Goal: Check status: Check status

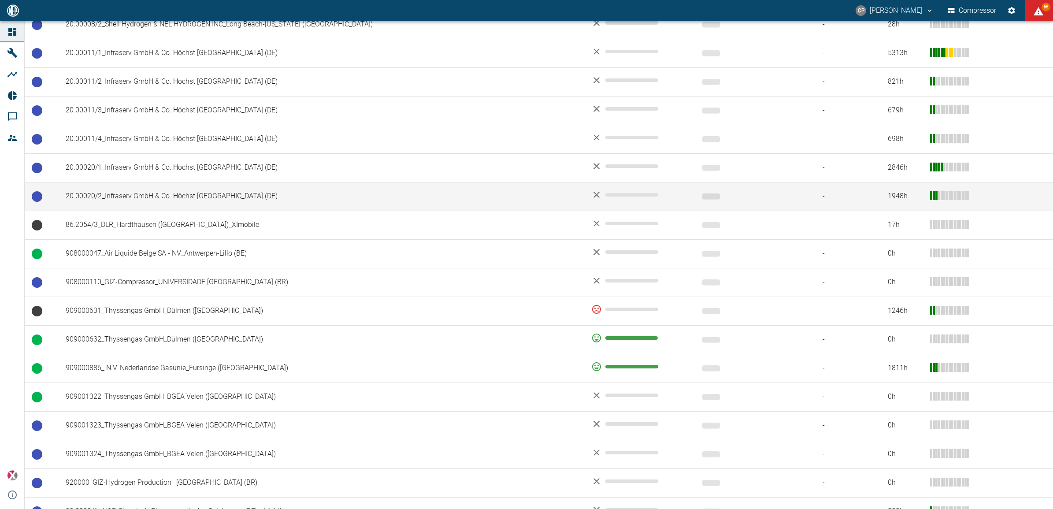
scroll to position [686, 0]
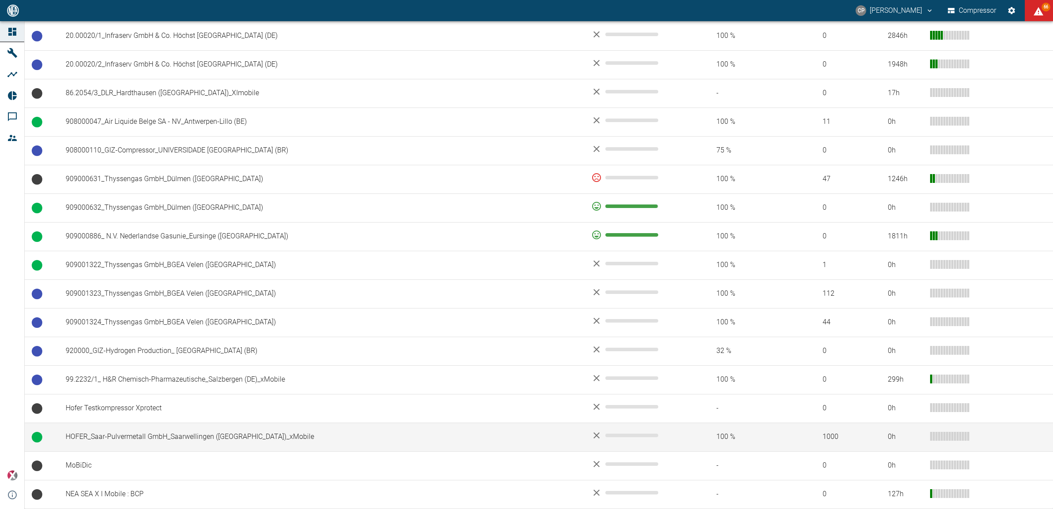
click at [109, 431] on td "HOFER_Saar-Pulvermetall GmbH_Saarwellingen ([GEOGRAPHIC_DATA])_xMobile" at bounding box center [322, 437] width 526 height 29
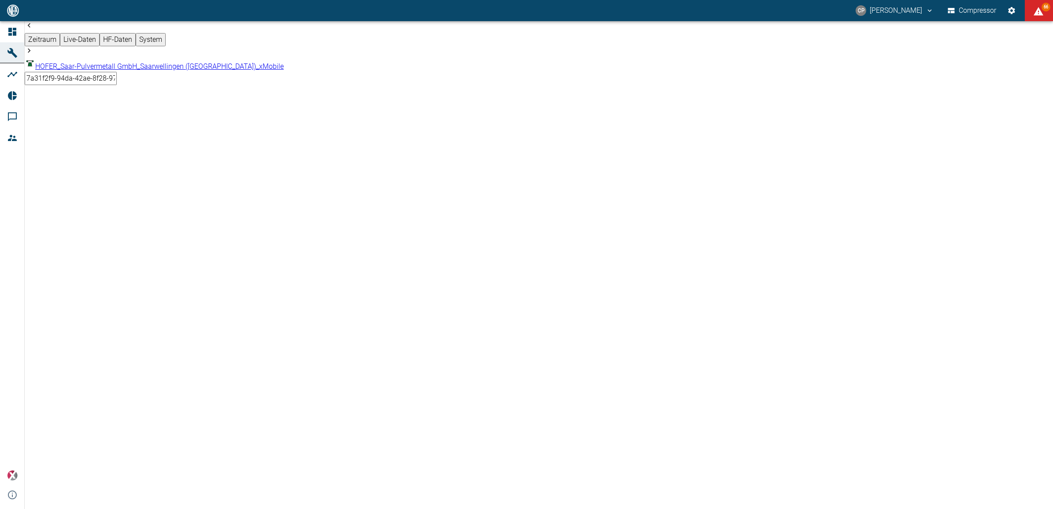
drag, startPoint x: 358, startPoint y: 312, endPoint x: 449, endPoint y: 313, distance: 90.4
drag, startPoint x: 271, startPoint y: 320, endPoint x: 596, endPoint y: 318, distance: 324.4
click at [580, 14] on div "CP Christoph Palm Compressor 66" at bounding box center [526, 10] width 1053 height 21
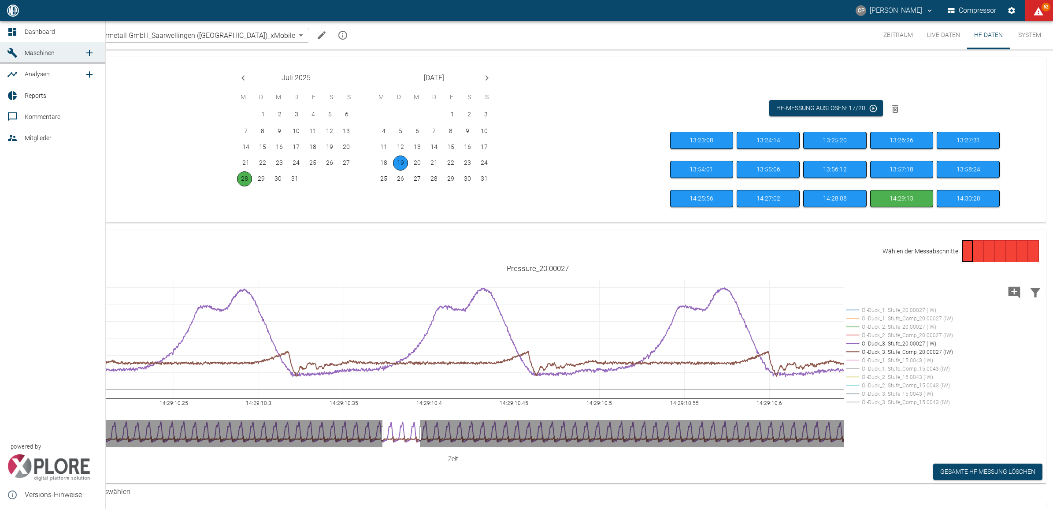
click at [14, 28] on icon at bounding box center [12, 32] width 8 height 8
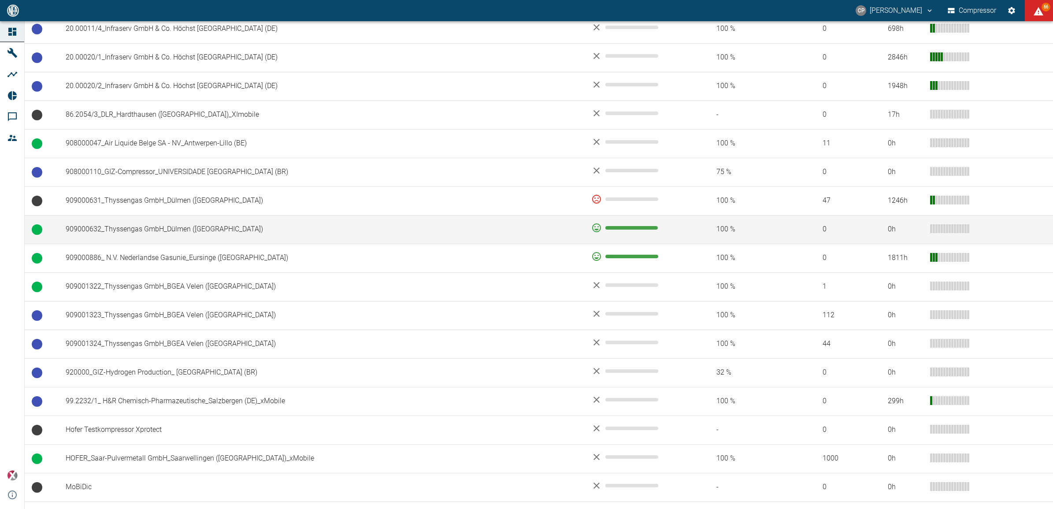
scroll to position [331, 0]
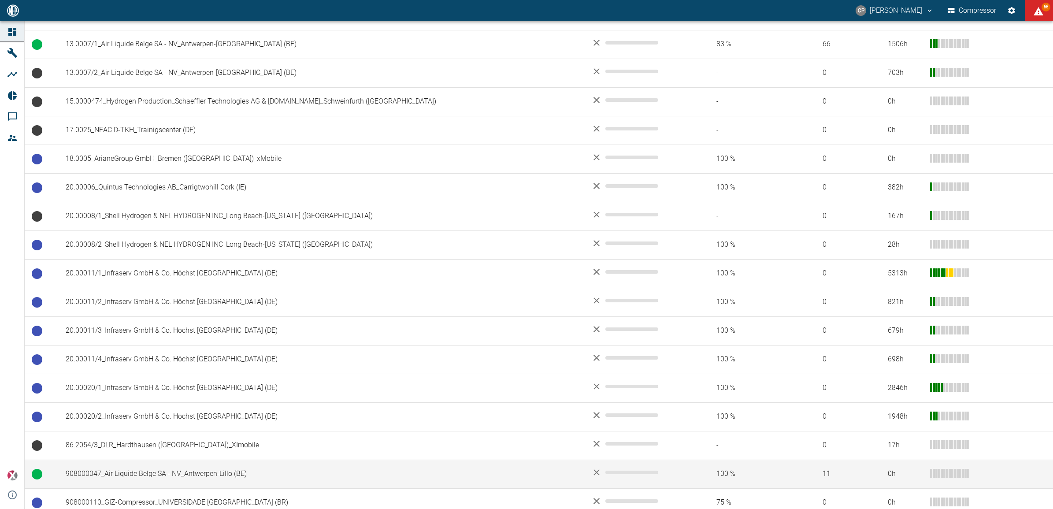
click at [157, 480] on td "908000047_Air Liquide Belge SA - NV_Antwerpen-Lillo (BE)" at bounding box center [322, 474] width 526 height 29
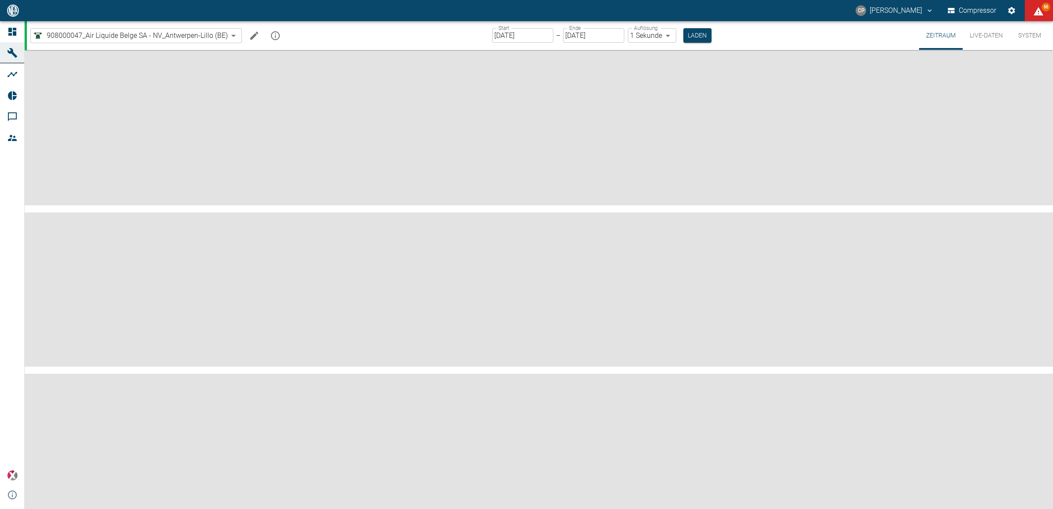
click at [536, 36] on input "[DATE]" at bounding box center [522, 35] width 61 height 15
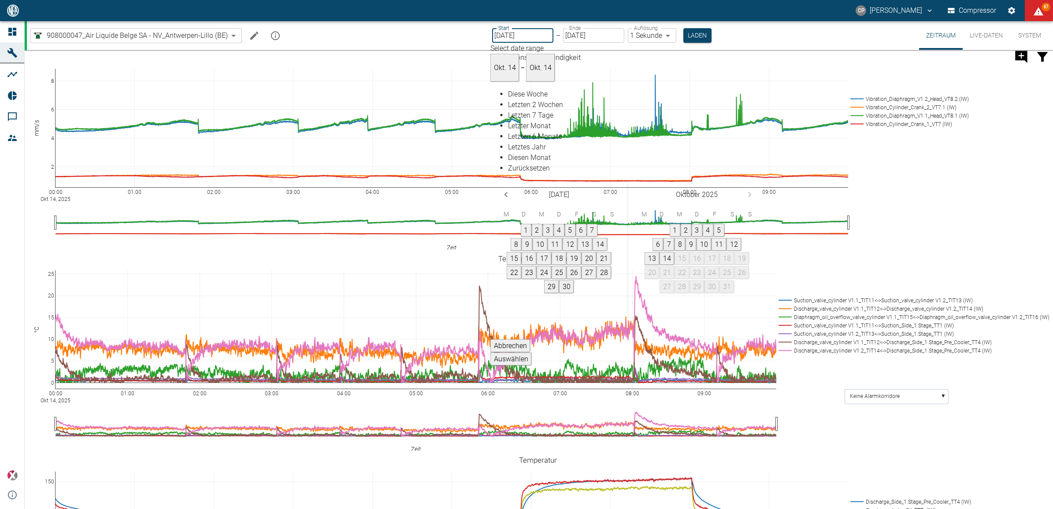
click at [675, 252] on button "14" at bounding box center [667, 258] width 15 height 13
drag, startPoint x: 699, startPoint y: 31, endPoint x: 695, endPoint y: 40, distance: 10.1
click at [699, 32] on button "Laden" at bounding box center [698, 35] width 28 height 15
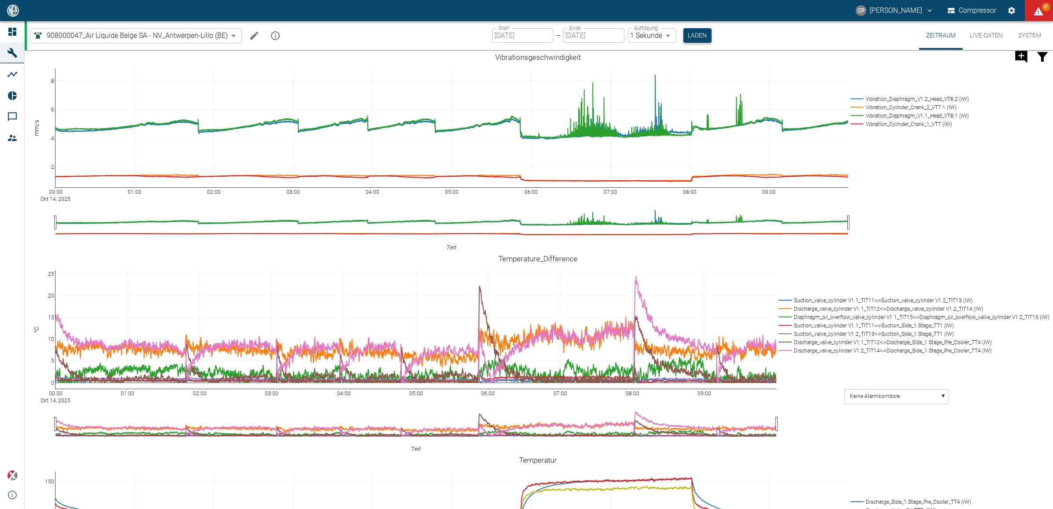
click at [695, 37] on button "Laden" at bounding box center [698, 35] width 28 height 15
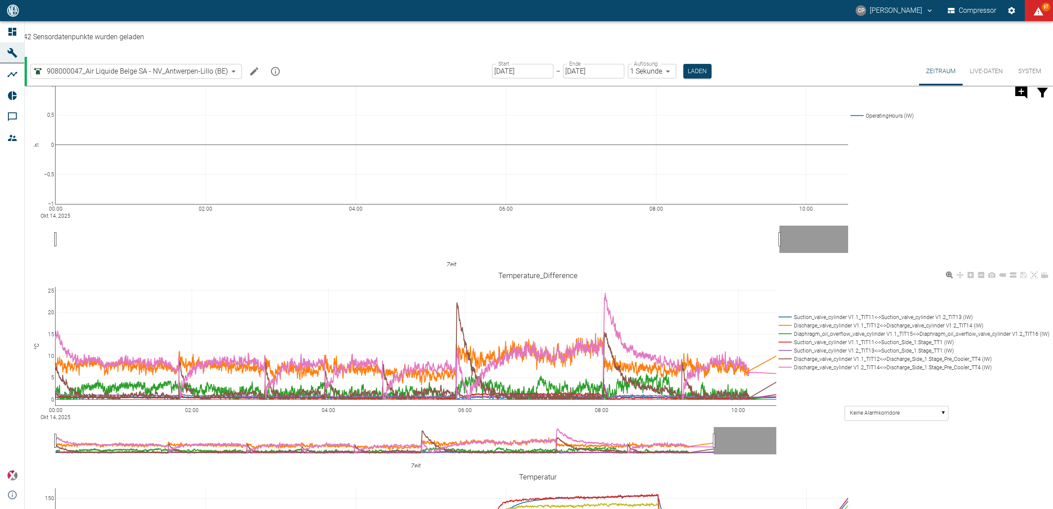
scroll to position [496, 0]
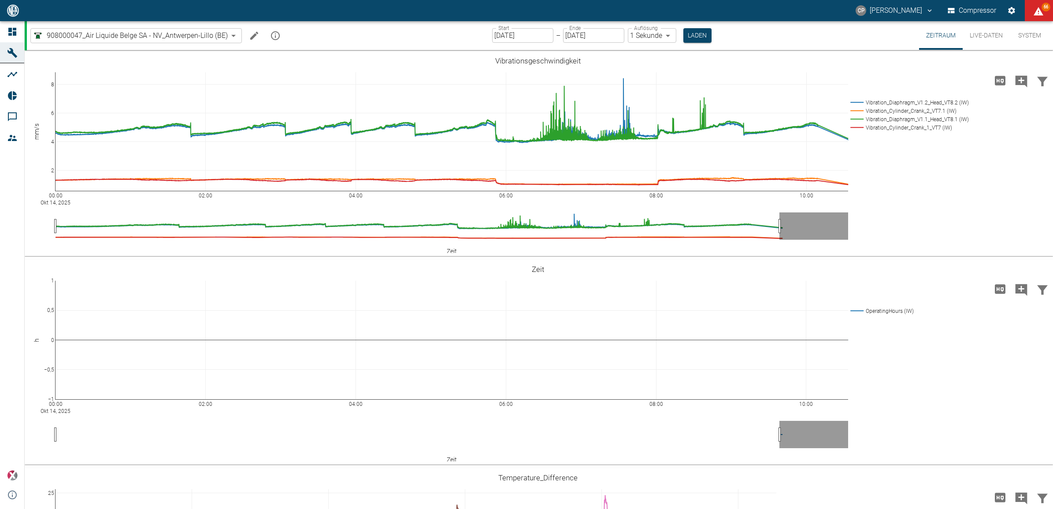
scroll to position [496, 0]
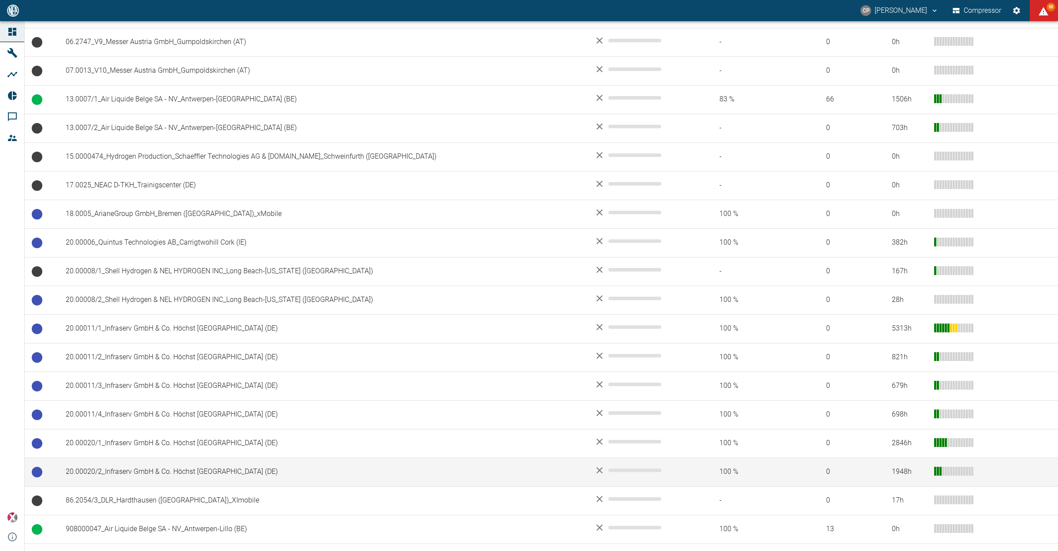
scroll to position [496, 0]
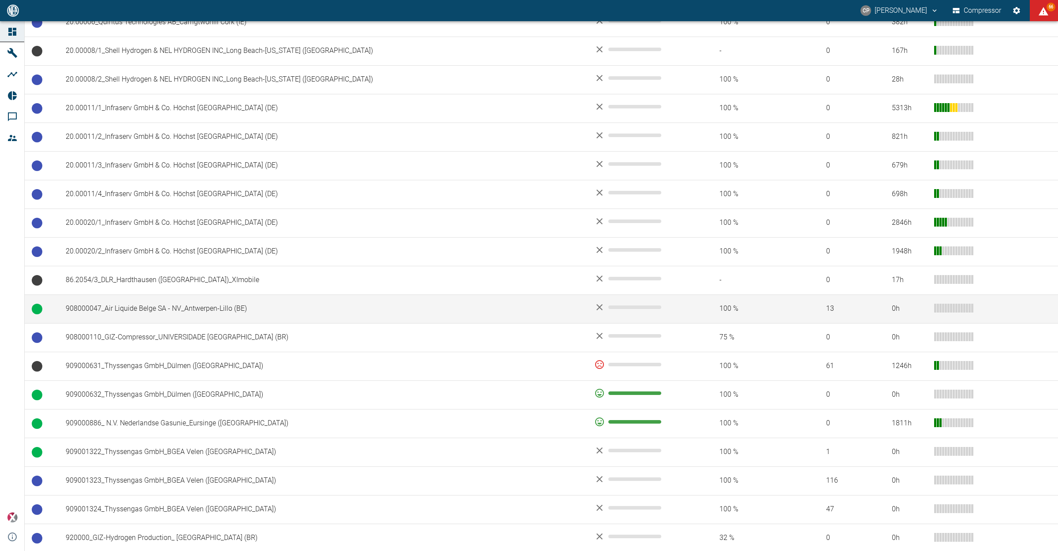
click at [186, 314] on td "908000047_Air Liquide Belge SA - NV_Antwerpen-Lillo (BE)" at bounding box center [323, 308] width 528 height 29
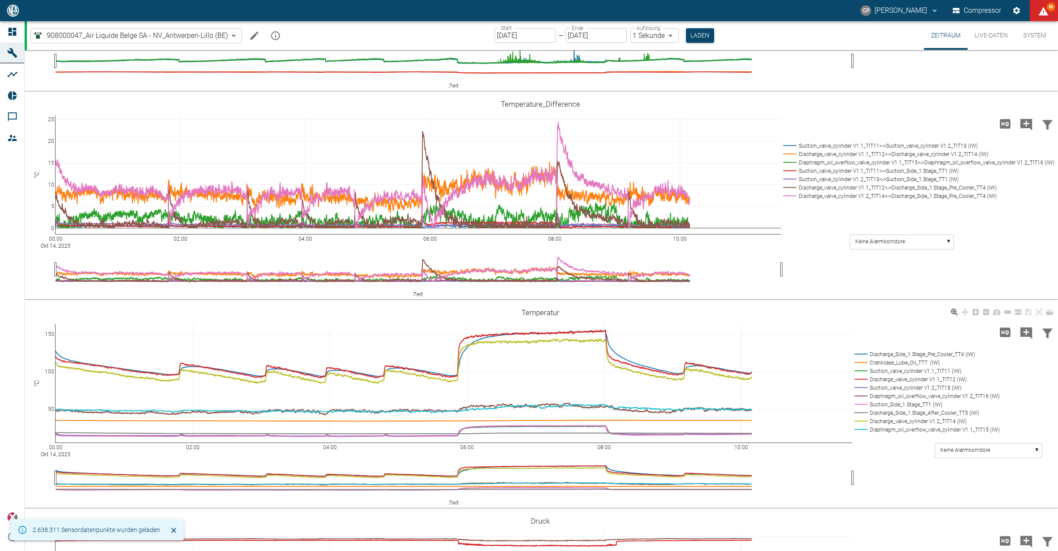
scroll to position [331, 0]
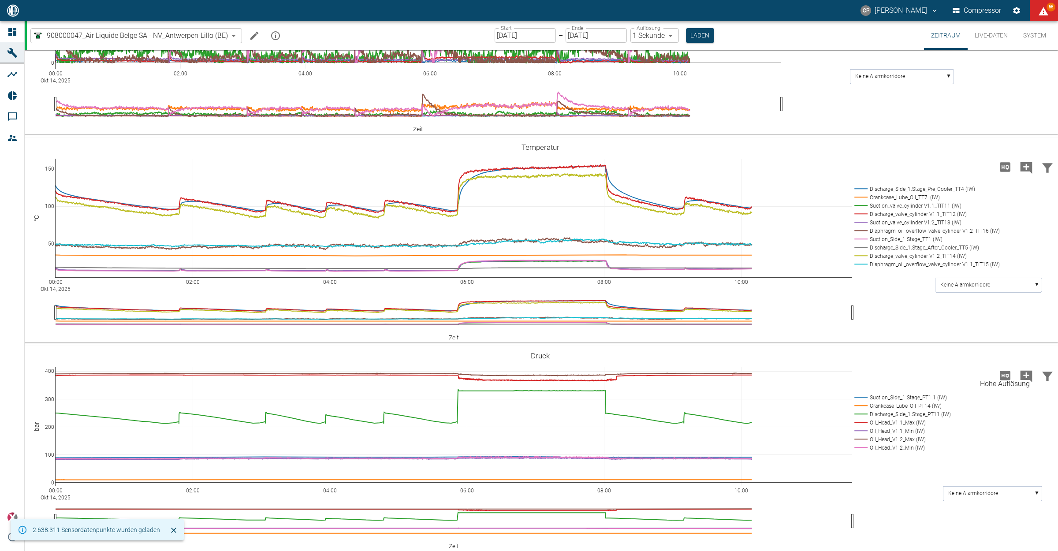
click at [1005, 374] on icon "Hohe Auflösung" at bounding box center [1005, 375] width 11 height 9
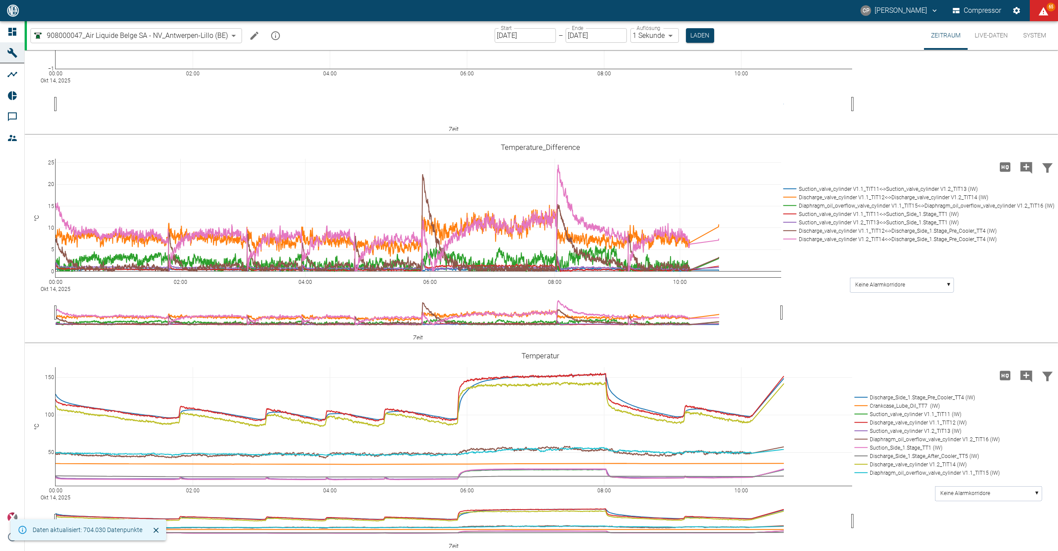
drag, startPoint x: 410, startPoint y: 356, endPoint x: 536, endPoint y: 423, distance: 142.7
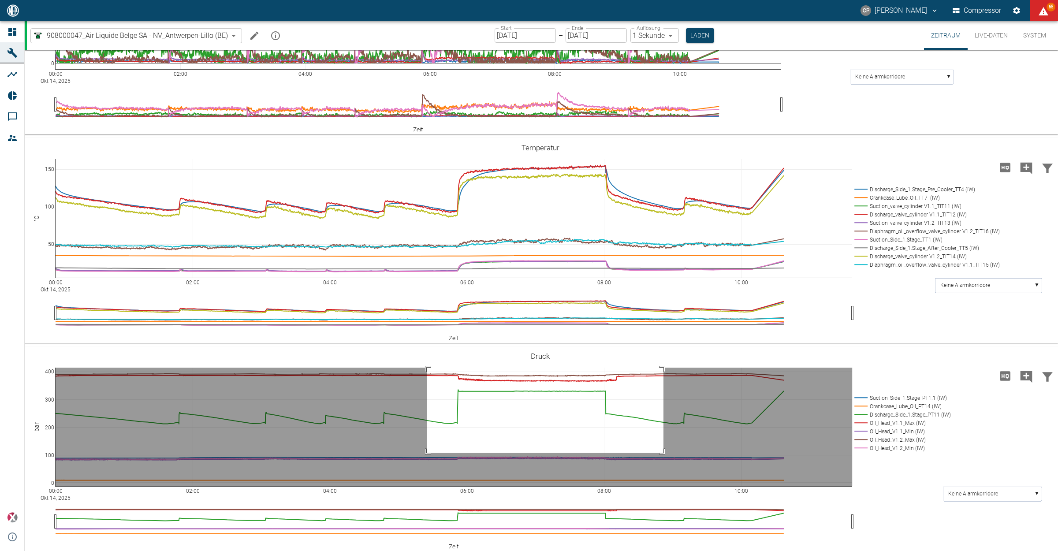
drag, startPoint x: 427, startPoint y: 452, endPoint x: 663, endPoint y: 361, distance: 253.7
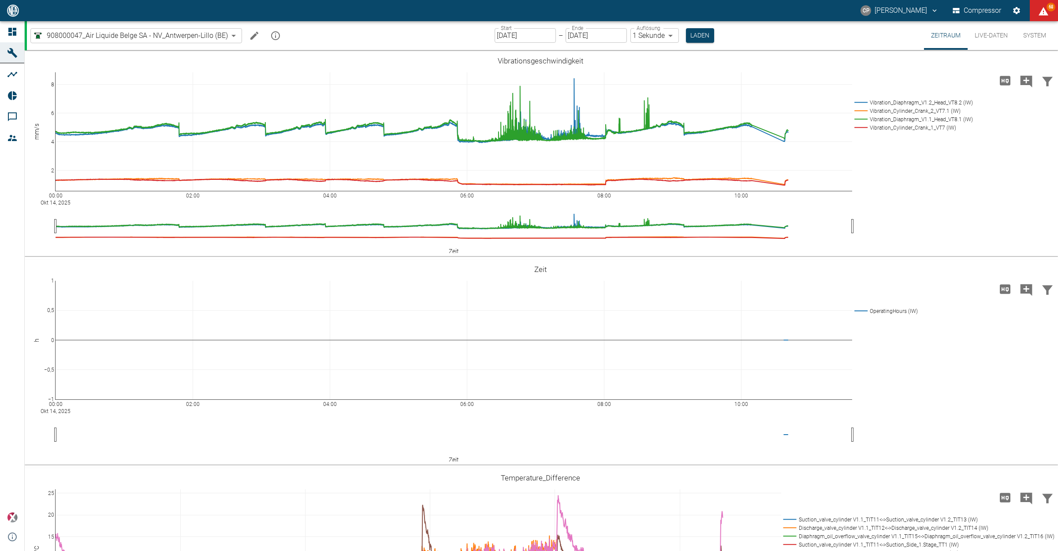
scroll to position [539, 0]
